Goal: Find specific page/section: Find specific page/section

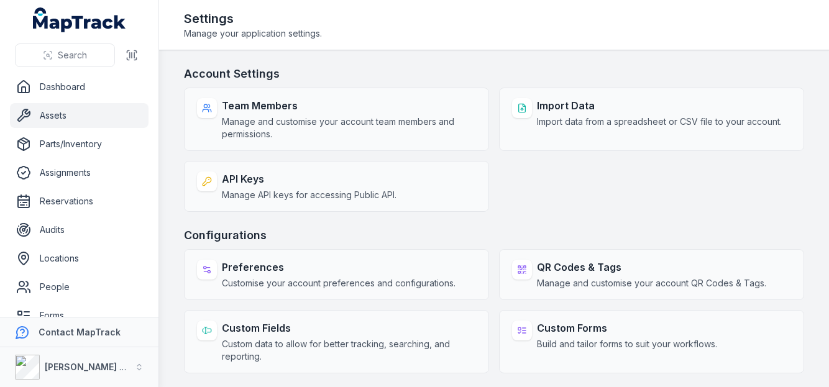
click at [82, 108] on link "Assets" at bounding box center [79, 115] width 139 height 25
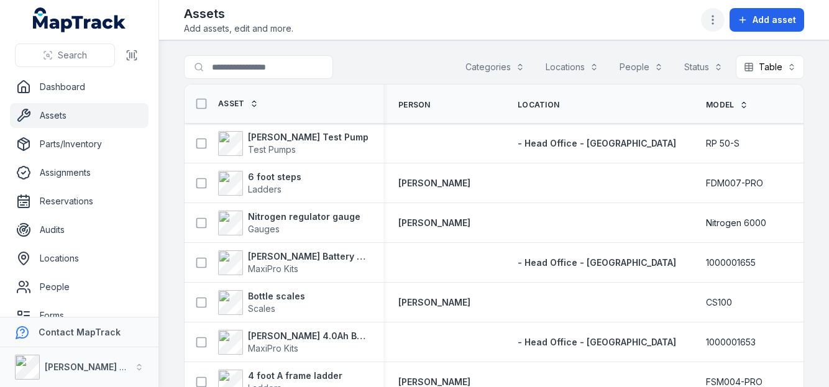
click at [710, 15] on icon "button" at bounding box center [713, 20] width 12 height 12
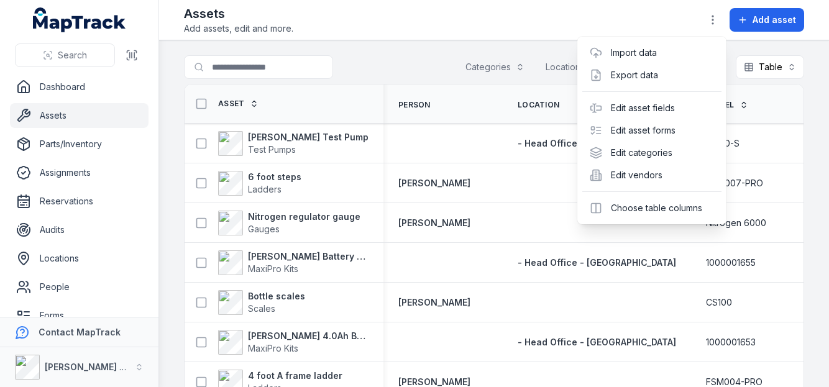
click at [658, 6] on div "Assets Add assets, edit and more. Add asset" at bounding box center [494, 20] width 620 height 30
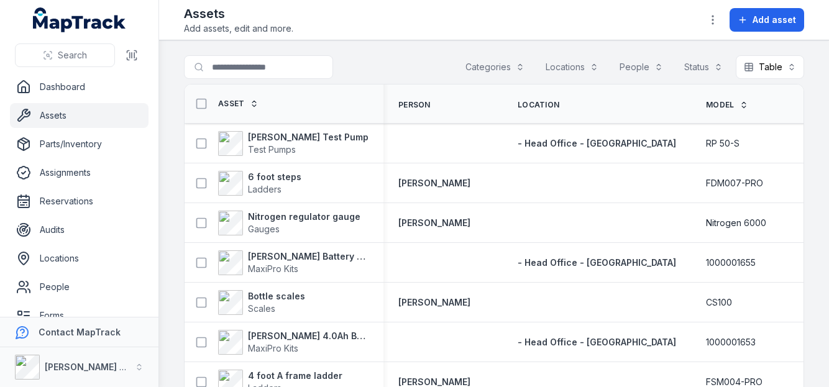
click at [569, 65] on button "Locations" at bounding box center [572, 67] width 69 height 24
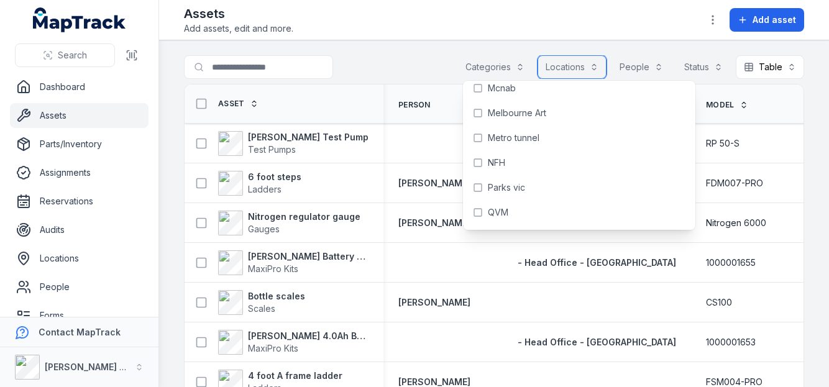
scroll to position [1773, 0]
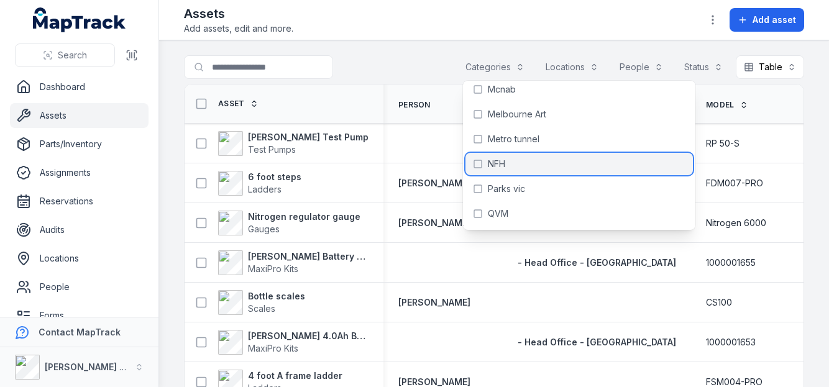
click at [512, 163] on div "NFH" at bounding box center [579, 164] width 227 height 22
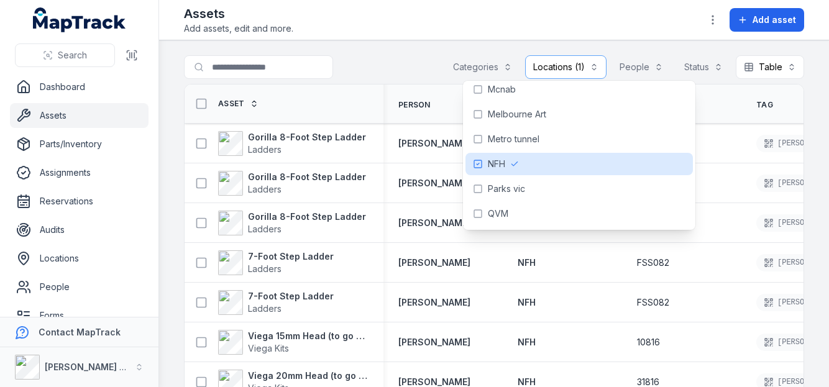
click at [425, 26] on div "Assets Add assets, edit and more. Add asset" at bounding box center [494, 20] width 620 height 30
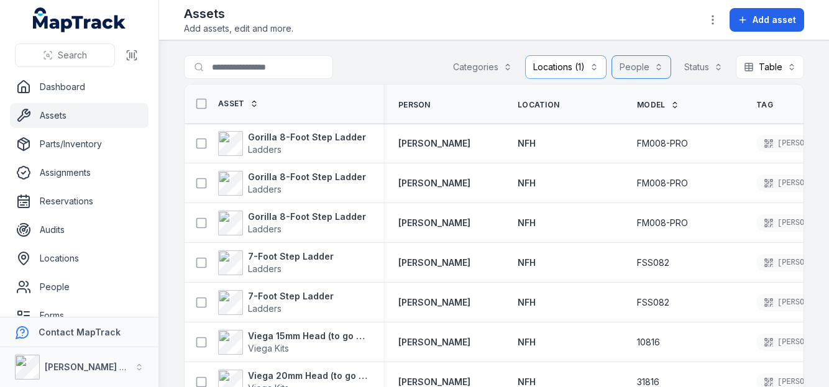
click at [623, 63] on button "People" at bounding box center [642, 67] width 60 height 24
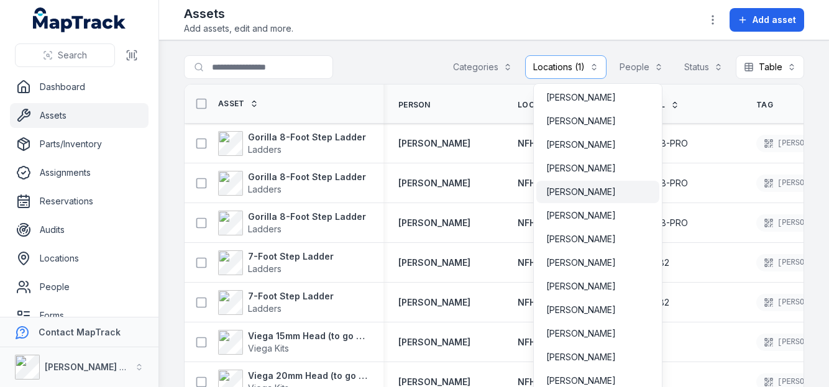
click at [607, 187] on span "[PERSON_NAME]" at bounding box center [581, 192] width 70 height 12
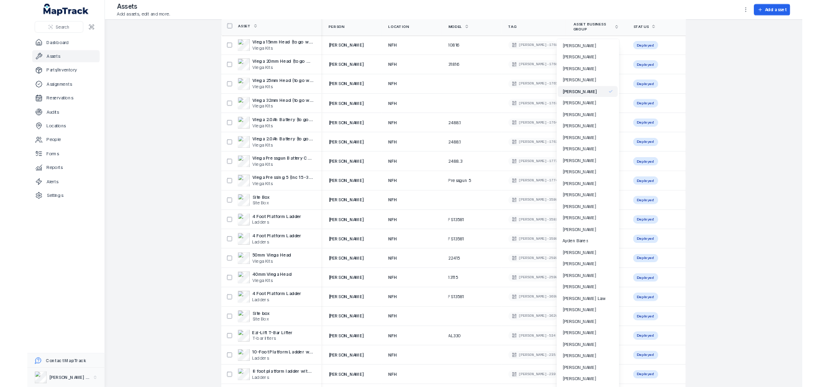
scroll to position [62, 0]
